Goal: Find specific page/section: Find specific page/section

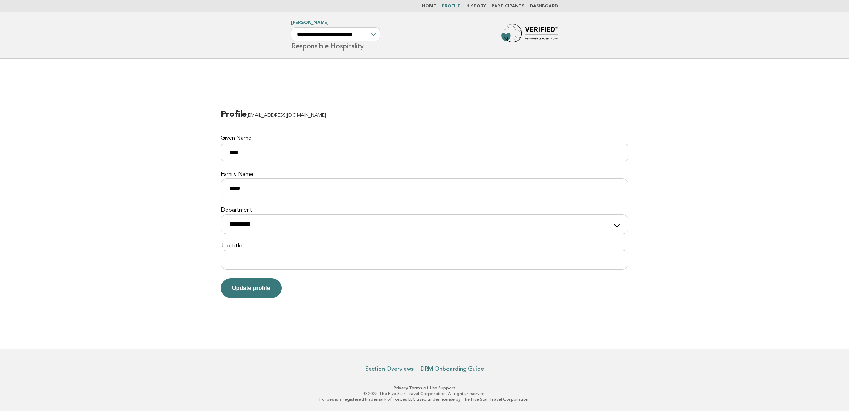
click at [551, 6] on link "Dashboard" at bounding box center [544, 6] width 28 height 4
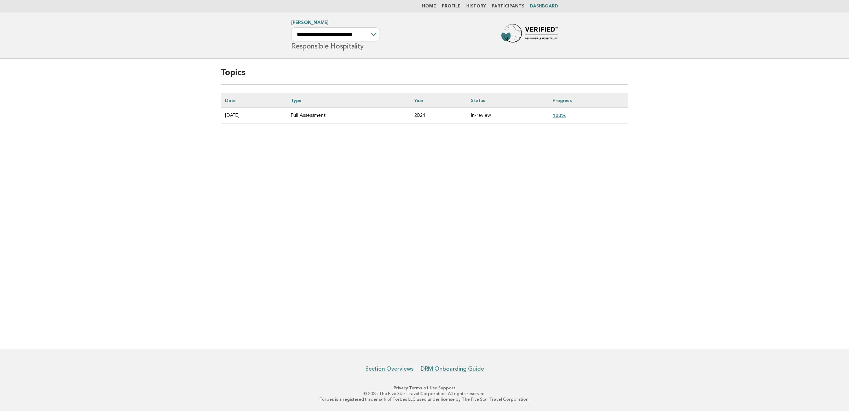
click at [408, 252] on main "Topics Date Type Year Status Progress [DATE] Full Assessment 2024 In-review 100%" at bounding box center [424, 204] width 849 height 290
drag, startPoint x: 430, startPoint y: 119, endPoint x: 457, endPoint y: 156, distance: 46.1
click at [457, 156] on main "Topics Date Type Year Status Progress [DATE] Full Assessment 2024 In-review 100%" at bounding box center [424, 204] width 849 height 290
